Goal: Obtain resource: Obtain resource

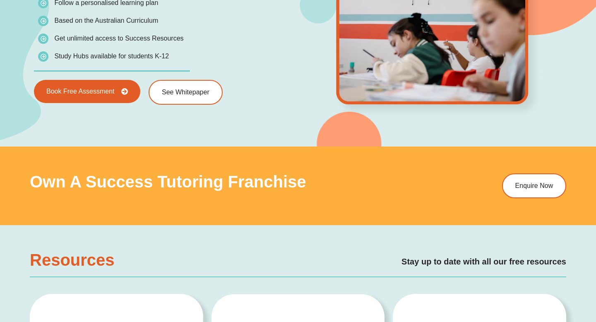
scroll to position [1373, 0]
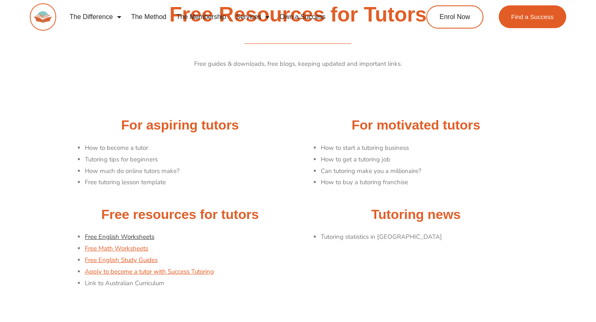
click at [140, 236] on link "Free English Worksheets" at bounding box center [120, 237] width 70 height 8
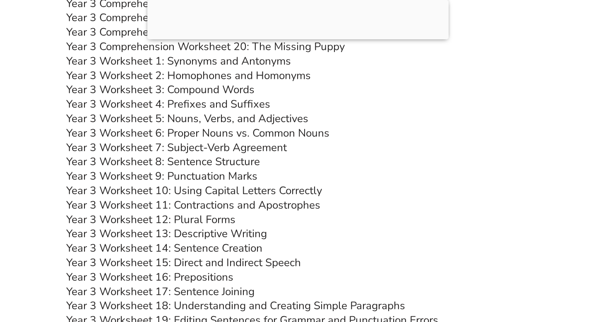
scroll to position [2839, 0]
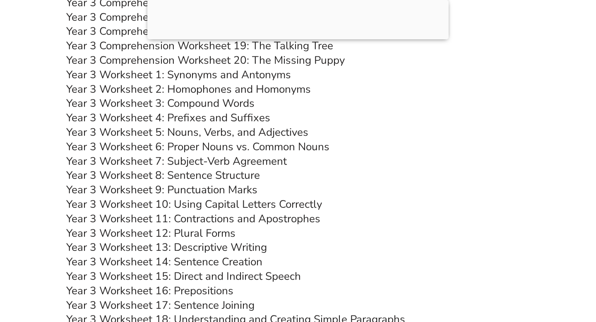
click at [175, 168] on link "Year 3 Worksheet 7: Subject-Verb Agreement" at bounding box center [176, 161] width 221 height 14
